Goal: Information Seeking & Learning: Learn about a topic

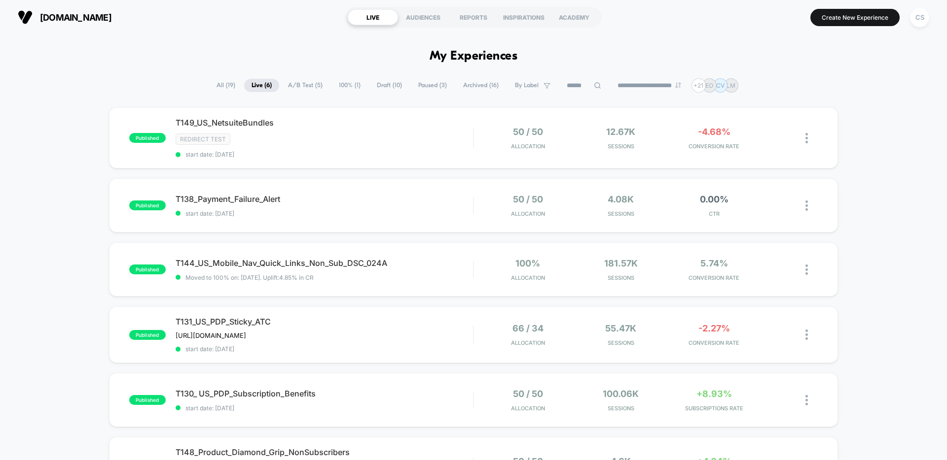
scroll to position [172, 0]
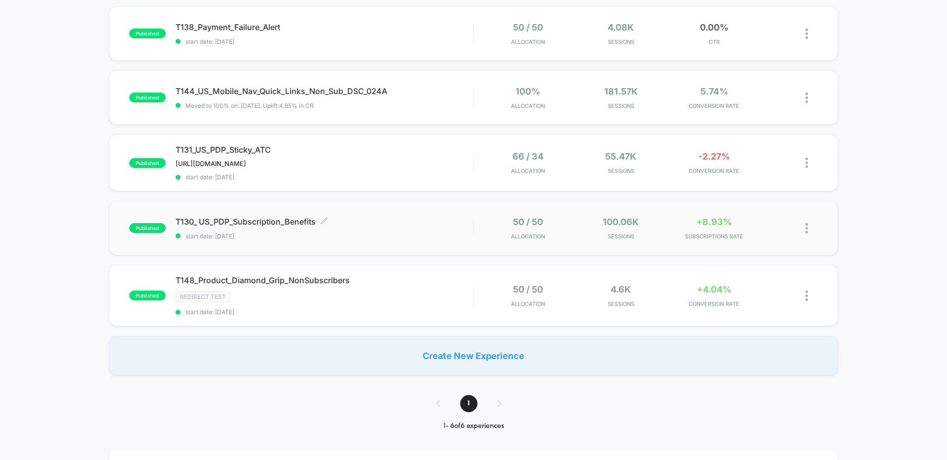
click at [391, 229] on div "T130_ US_PDP_Subscription_Benefits Click to edit experience details Click to ed…" at bounding box center [323, 228] width 297 height 23
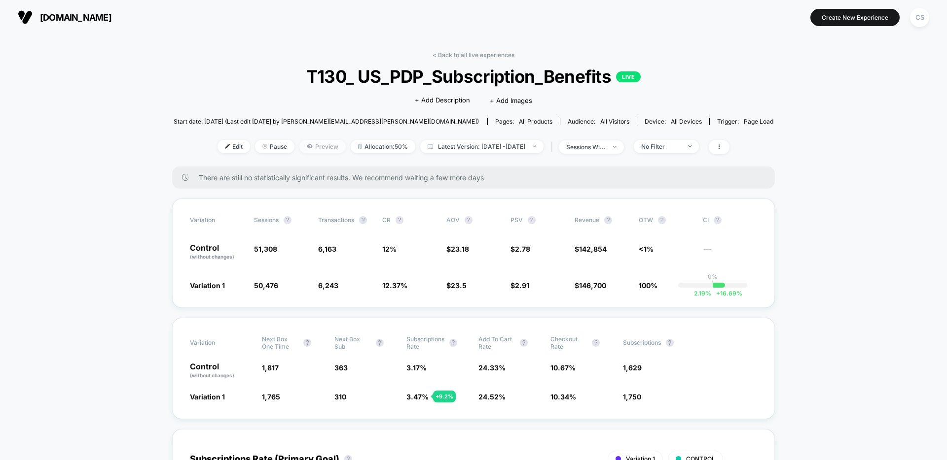
click at [313, 147] on span "Preview" at bounding box center [322, 146] width 46 height 13
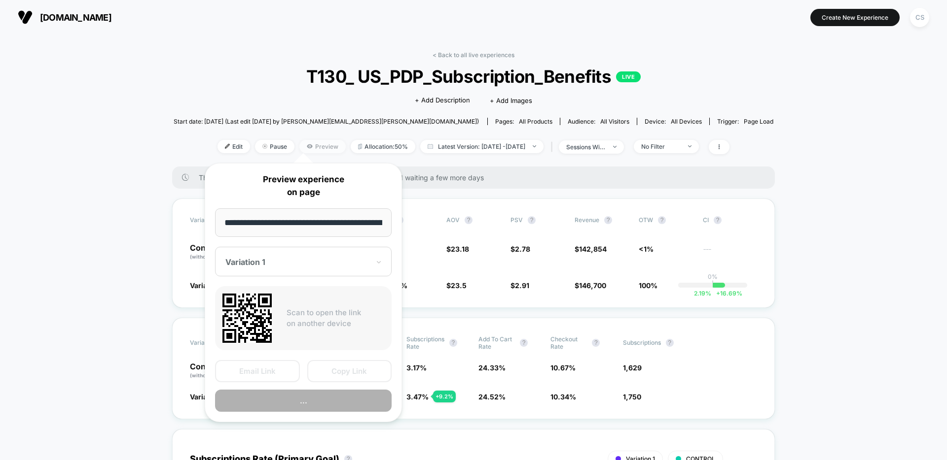
scroll to position [0, 62]
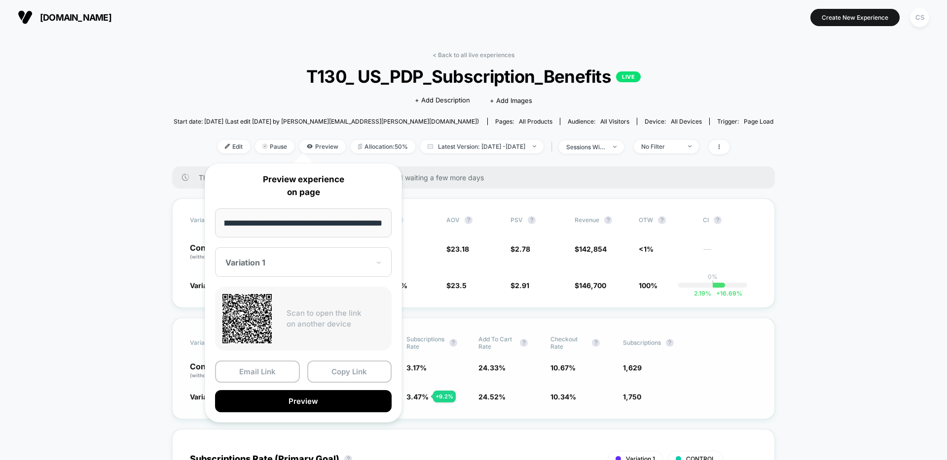
click at [349, 398] on button "Preview" at bounding box center [303, 401] width 176 height 22
